Goal: Navigation & Orientation: Find specific page/section

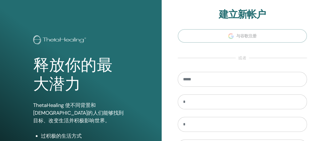
click at [237, 39] on section "**********" at bounding box center [242, 115] width 129 height 213
click at [226, 32] on section "**********" at bounding box center [242, 115] width 129 height 213
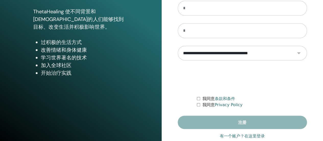
scroll to position [104, 0]
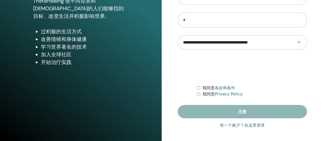
click at [258, 123] on link "有一个账户？在这里登录" at bounding box center [242, 125] width 45 height 6
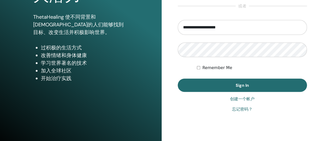
scroll to position [102, 0]
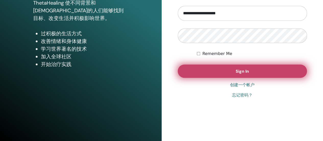
click at [230, 72] on button "Sign In" at bounding box center [242, 70] width 129 height 13
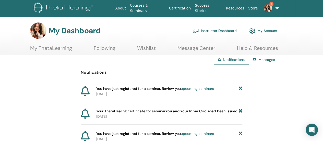
click at [54, 50] on link "My ThetaLearning" at bounding box center [51, 50] width 42 height 10
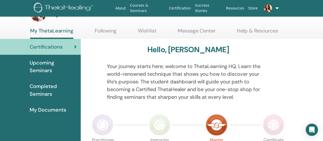
scroll to position [26, 0]
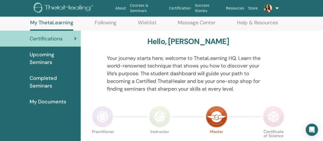
click at [46, 56] on span "Upcoming Seminars" at bounding box center [53, 58] width 47 height 15
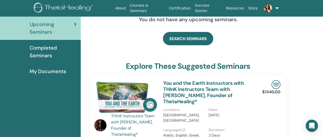
scroll to position [90, 0]
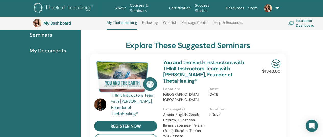
click at [305, 19] on link "Instructor Dashboard" at bounding box center [309, 22] width 42 height 11
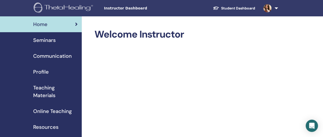
click at [49, 40] on span "Seminars" at bounding box center [44, 40] width 22 height 8
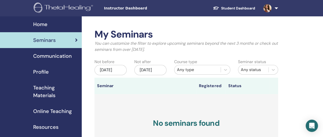
click at [234, 8] on link "Student Dashboard" at bounding box center [234, 8] width 50 height 9
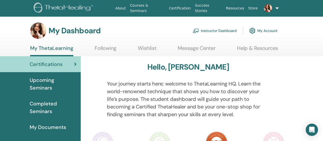
click at [45, 81] on span "Upcoming Seminars" at bounding box center [53, 83] width 47 height 15
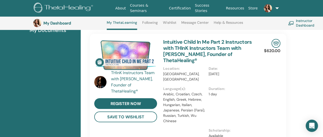
scroll to position [64, 0]
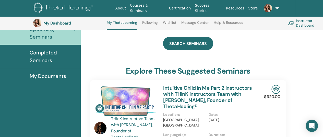
click at [43, 76] on span "My Documents" at bounding box center [48, 76] width 37 height 8
